Goal: Information Seeking & Learning: Learn about a topic

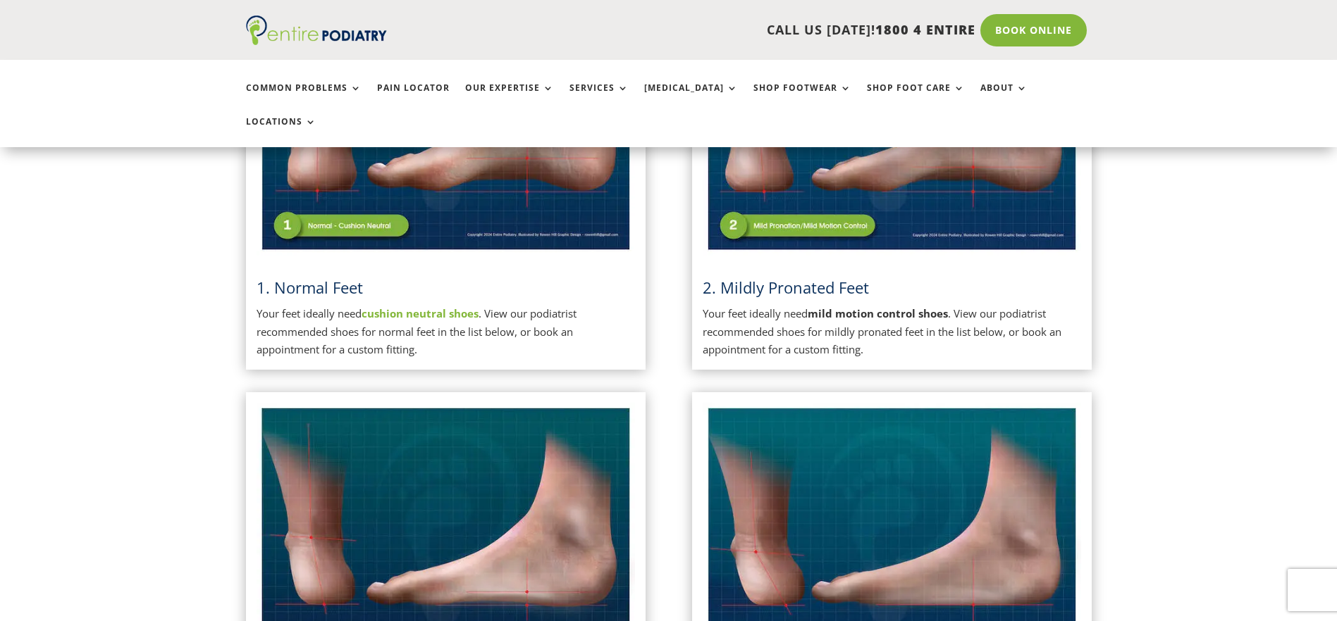
scroll to position [507, 0]
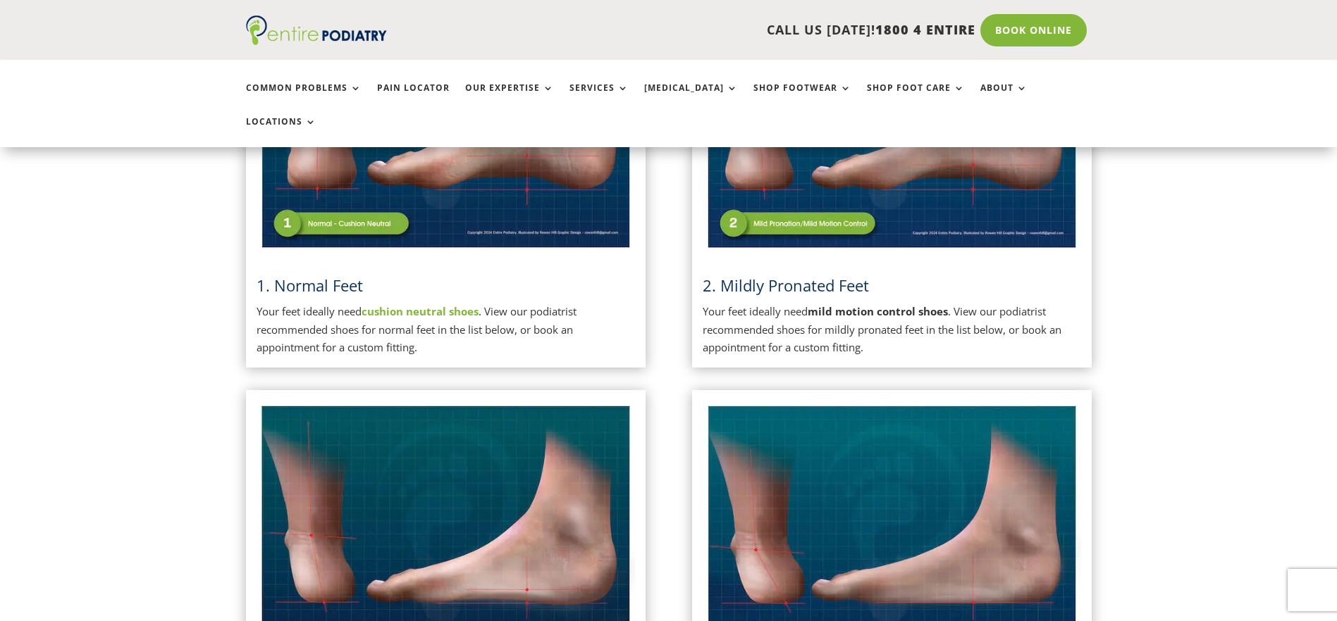
click at [917, 303] on p "Your feet ideally need mild motion control shoes . View our podiatrist recommen…" at bounding box center [891, 330] width 378 height 54
click at [767, 192] on img at bounding box center [891, 120] width 378 height 267
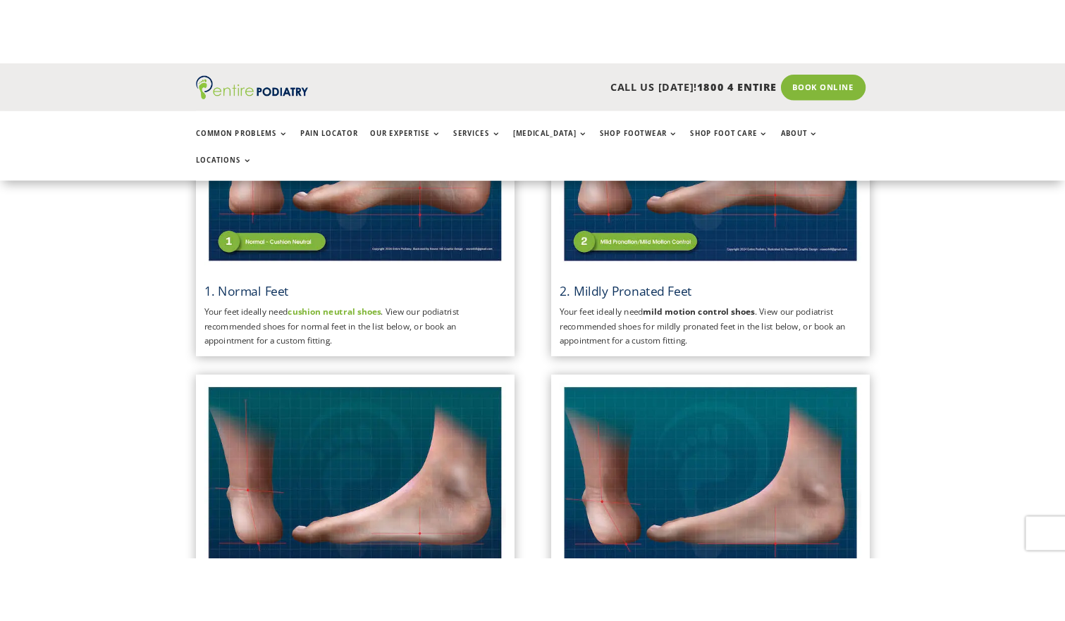
scroll to position [282, 0]
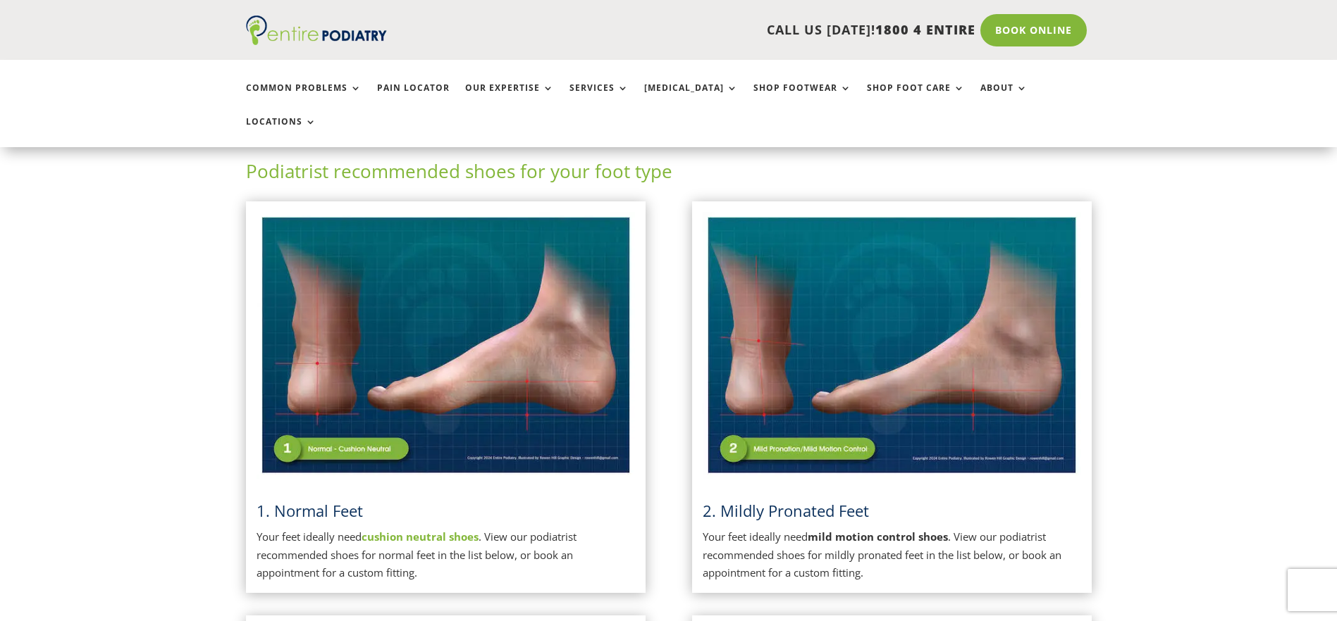
click at [866, 308] on img at bounding box center [891, 345] width 378 height 267
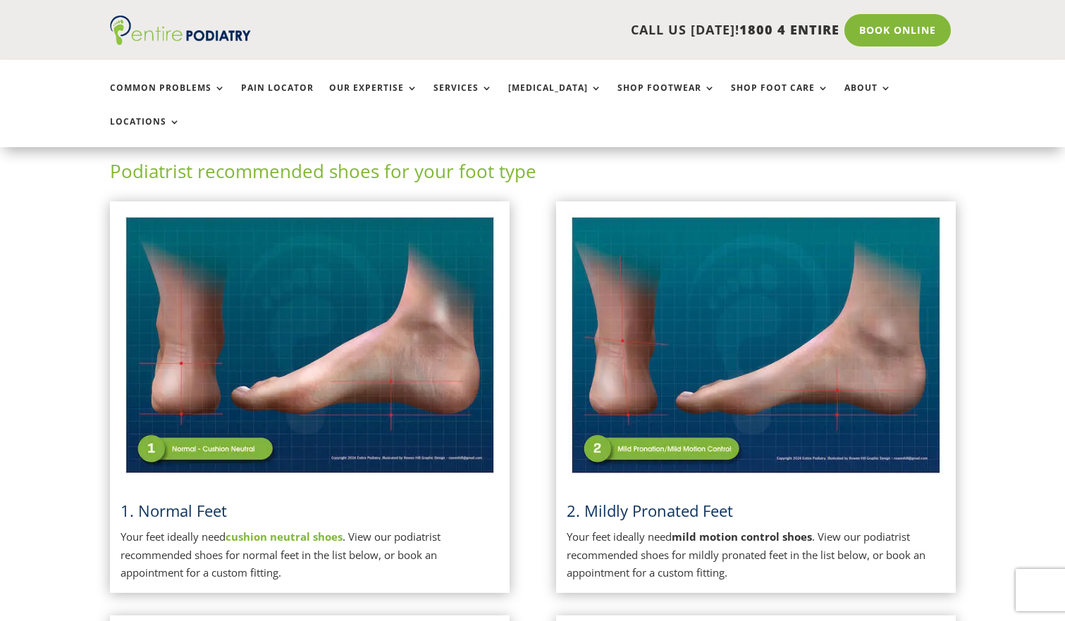
click at [616, 452] on div "2. Mildly Pronated Feet Your feet ideally need mild motion control shoes . View…" at bounding box center [755, 397] width 378 height 371
click at [739, 530] on strong "mild motion control shoes" at bounding box center [741, 537] width 140 height 14
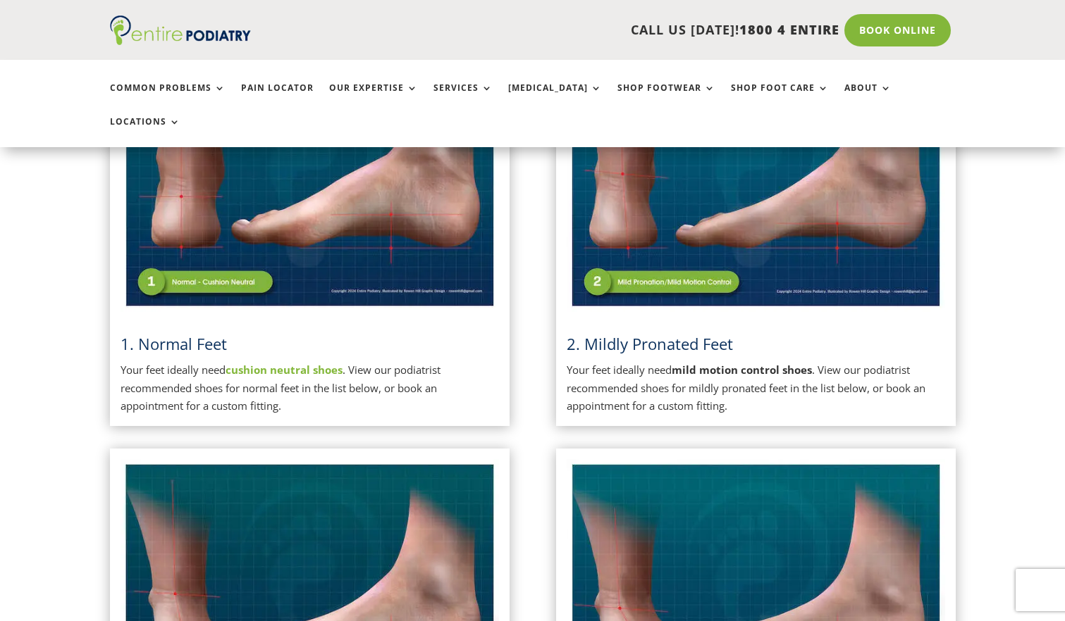
scroll to position [451, 0]
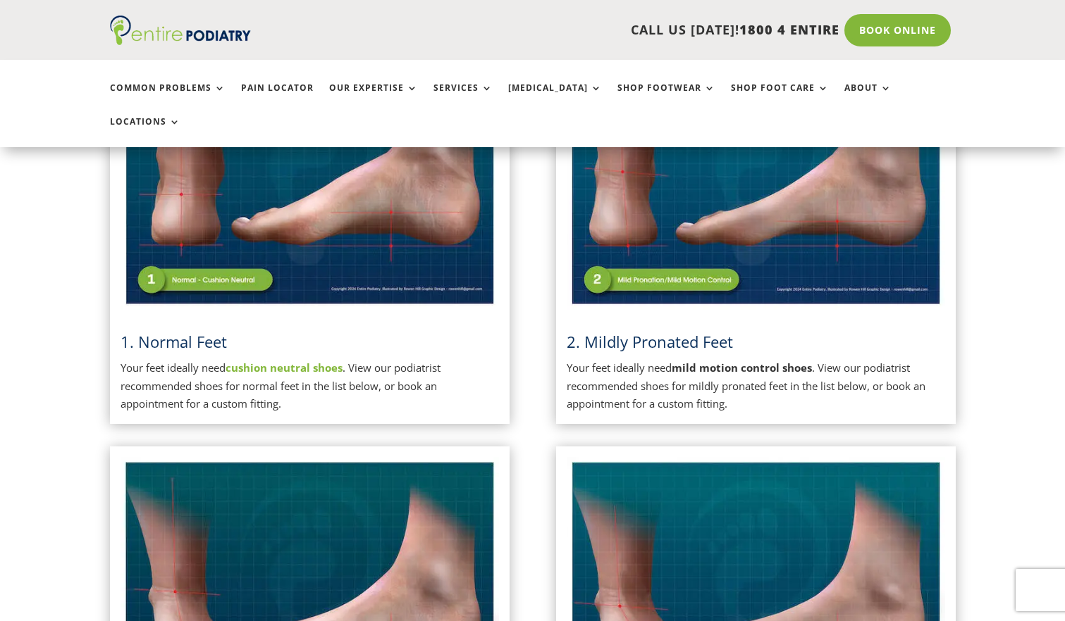
click at [620, 331] on span "2. Mildly Pronated Feet" at bounding box center [649, 341] width 166 height 21
drag, startPoint x: 620, startPoint y: 304, endPoint x: 766, endPoint y: 257, distance: 153.1
click at [766, 257] on img at bounding box center [755, 176] width 378 height 267
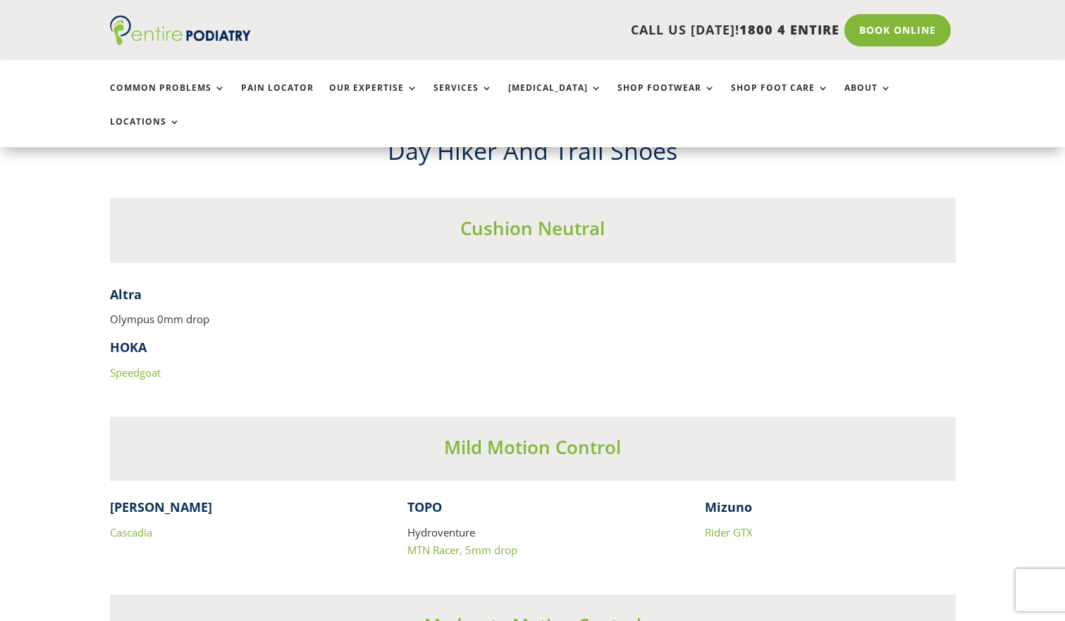
scroll to position [6434, 0]
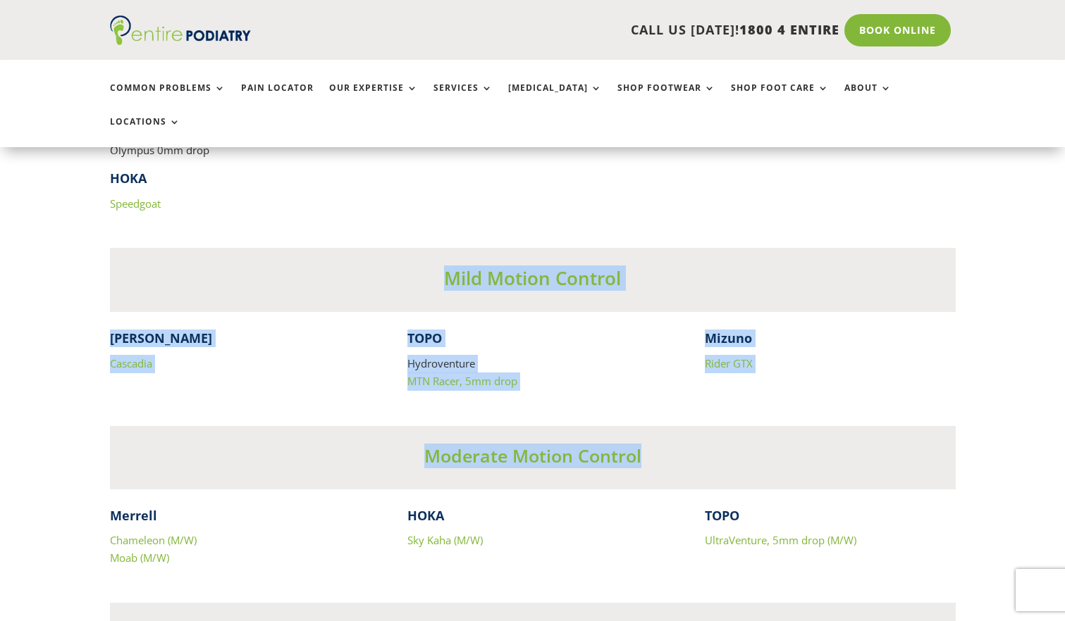
drag, startPoint x: 444, startPoint y: 261, endPoint x: 756, endPoint y: 391, distance: 338.3
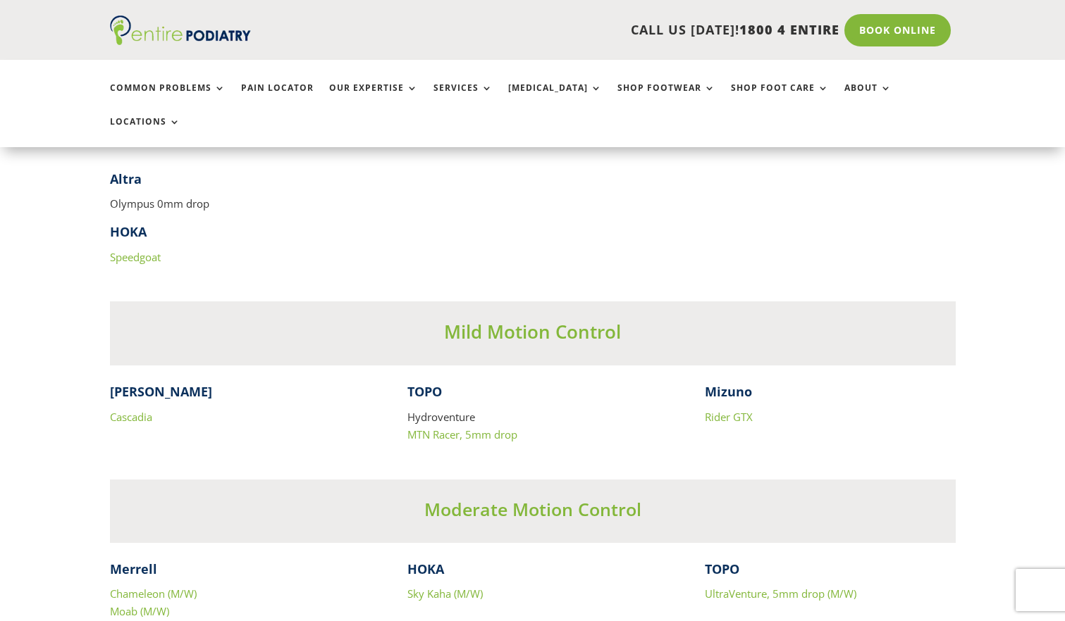
scroll to position [6377, 0]
